Goal: Transaction & Acquisition: Purchase product/service

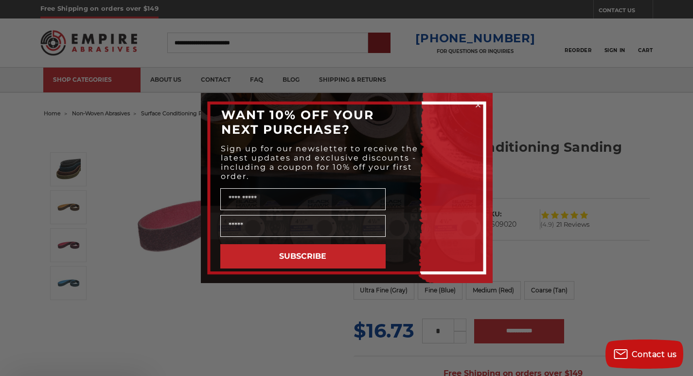
click at [399, 38] on div "Close dialog WANT 10% OFF YOUR NEXT PURCHASE? Sign up for our newsletter to rec…" at bounding box center [346, 188] width 693 height 376
click at [475, 103] on circle "Close dialog" at bounding box center [477, 105] width 9 height 9
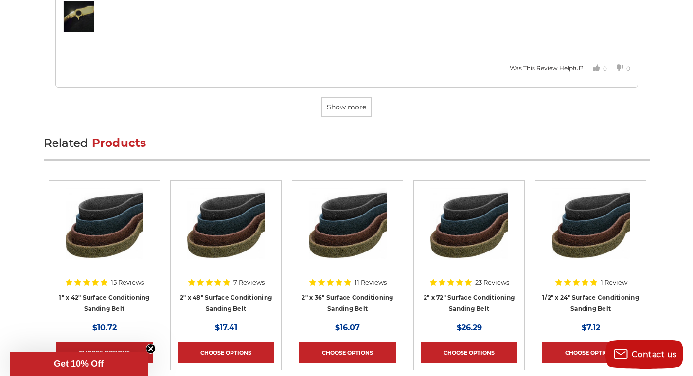
scroll to position [3121, 0]
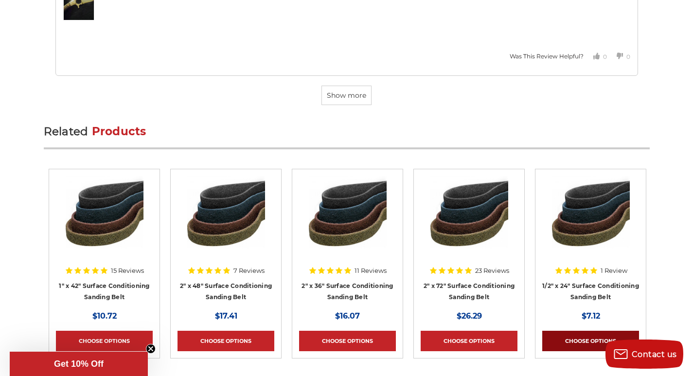
click at [551, 331] on link "Choose Options" at bounding box center [590, 341] width 97 height 20
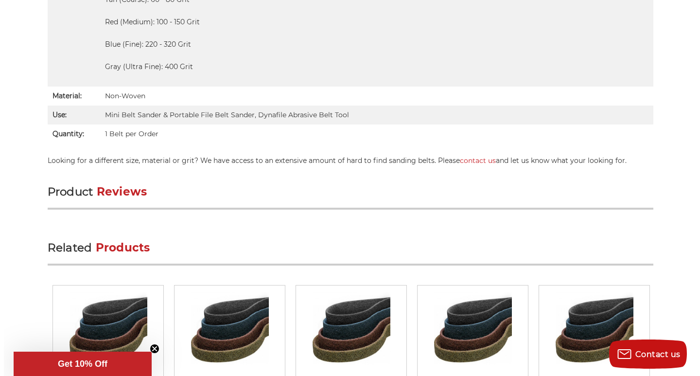
scroll to position [952, 0]
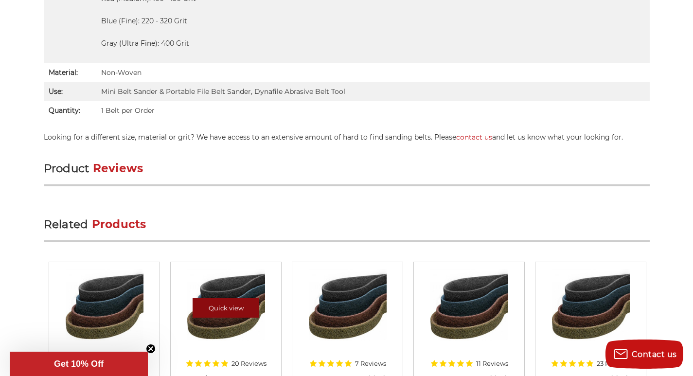
click at [200, 298] on link "Quick view" at bounding box center [226, 307] width 67 height 19
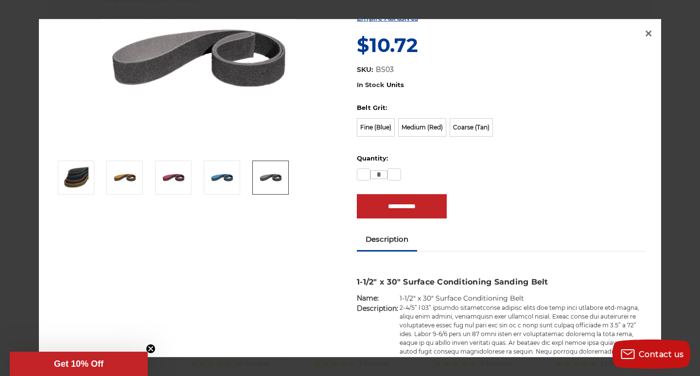
scroll to position [81, 0]
